Goal: Task Accomplishment & Management: Manage account settings

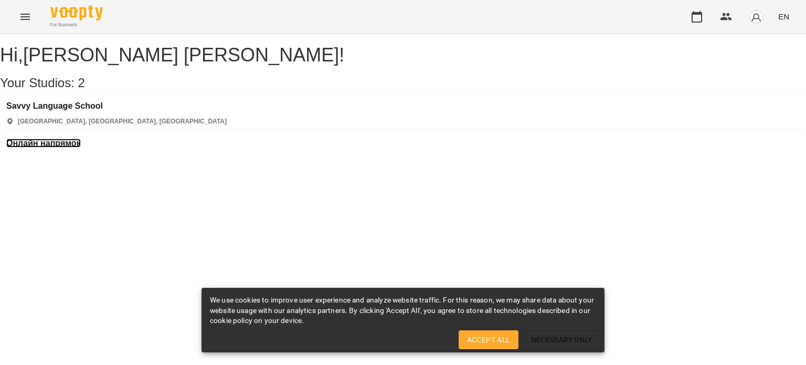
click at [81, 139] on h3 "Онлайн напрямок" at bounding box center [43, 143] width 75 height 9
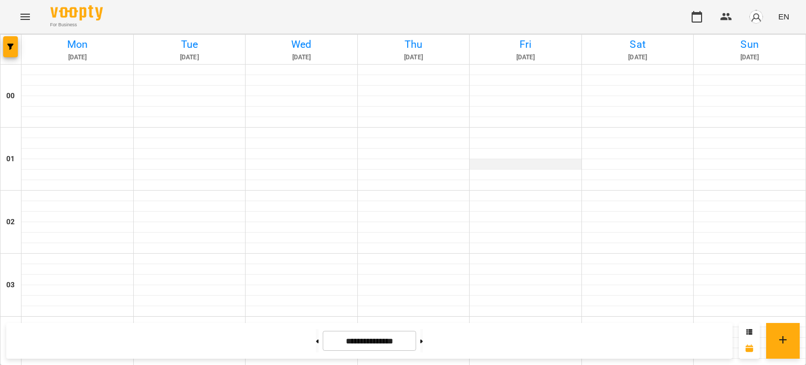
scroll to position [577, 0]
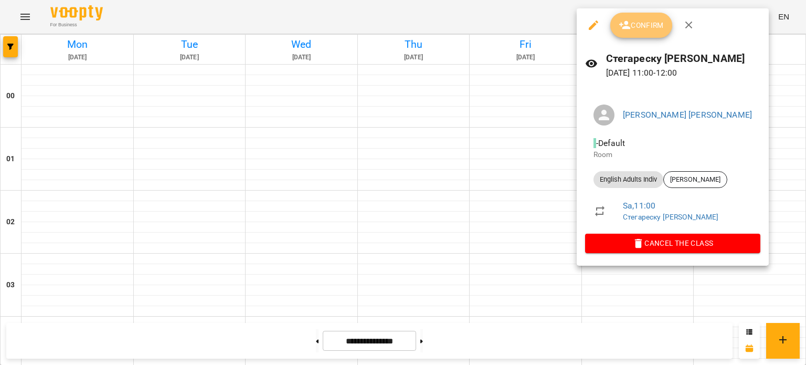
click at [641, 28] on span "Confirm" at bounding box center [641, 25] width 45 height 13
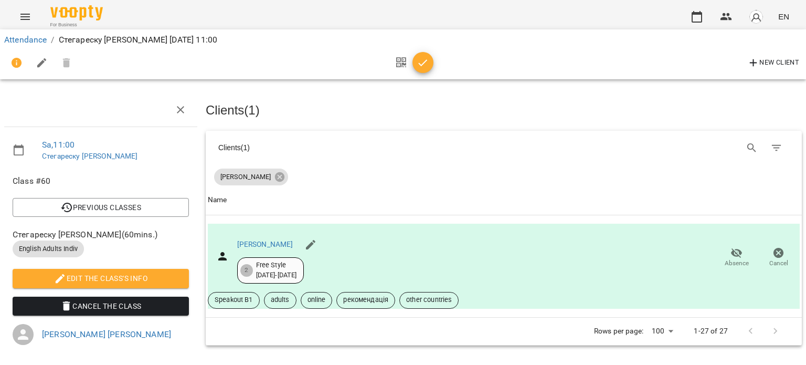
click at [425, 63] on icon "button" at bounding box center [423, 63] width 13 height 13
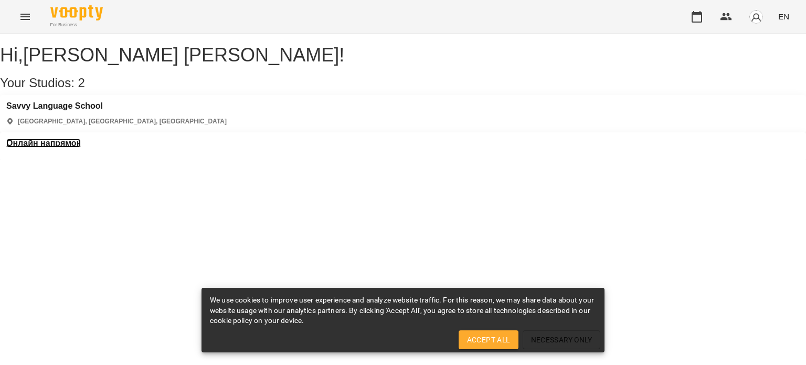
click at [81, 139] on h3 "Онлайн напрямок" at bounding box center [43, 143] width 75 height 9
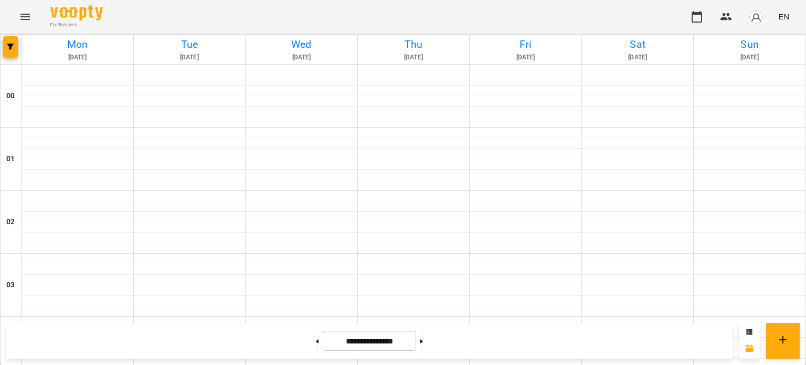
scroll to position [1258, 0]
